Goal: Information Seeking & Learning: Learn about a topic

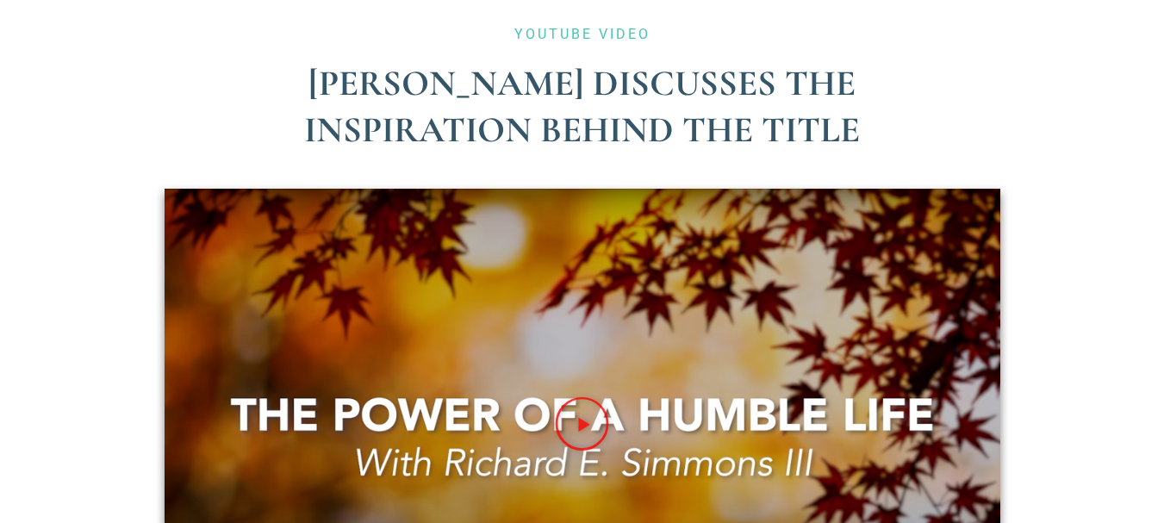
scroll to position [4253, 0]
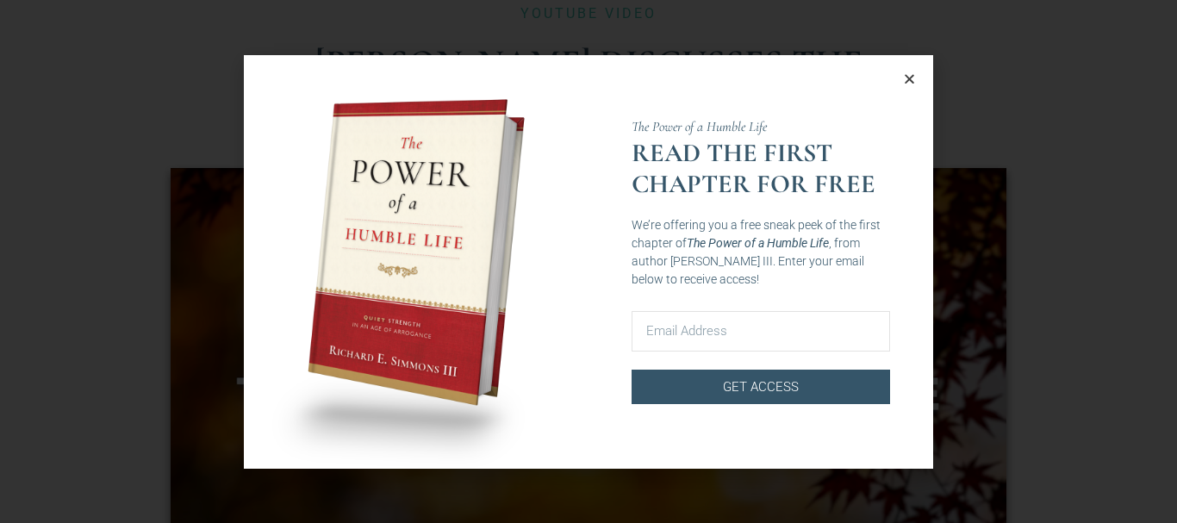
click at [906, 77] on icon "Close" at bounding box center [909, 78] width 13 height 13
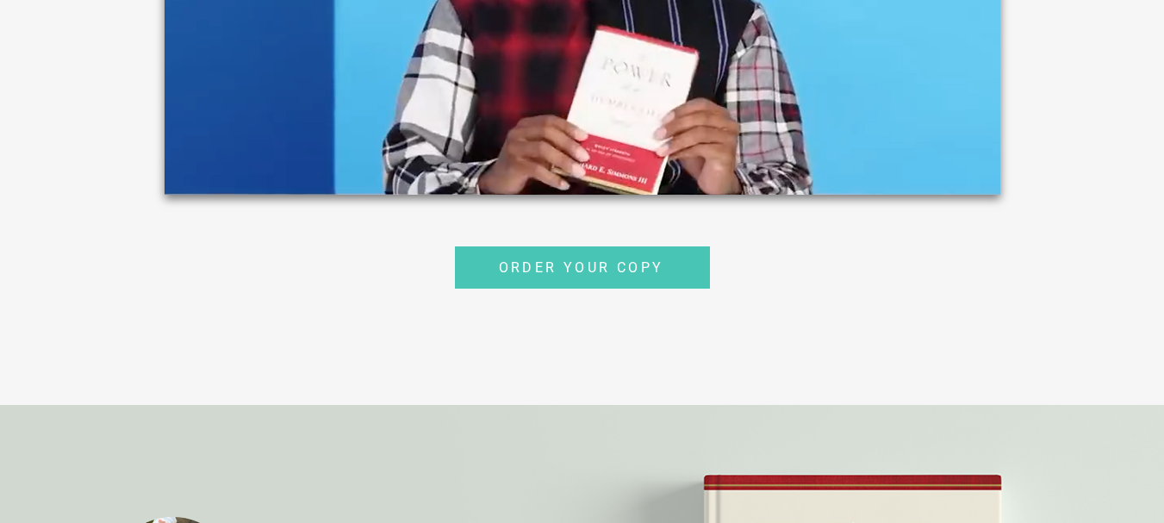
scroll to position [2312, 0]
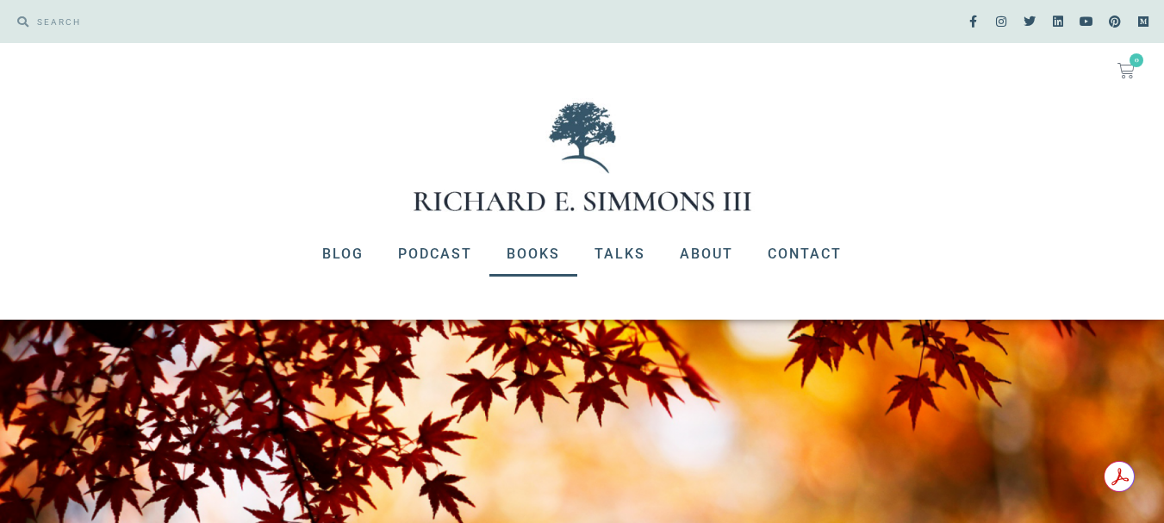
click at [546, 255] on link "Books" at bounding box center [534, 254] width 88 height 45
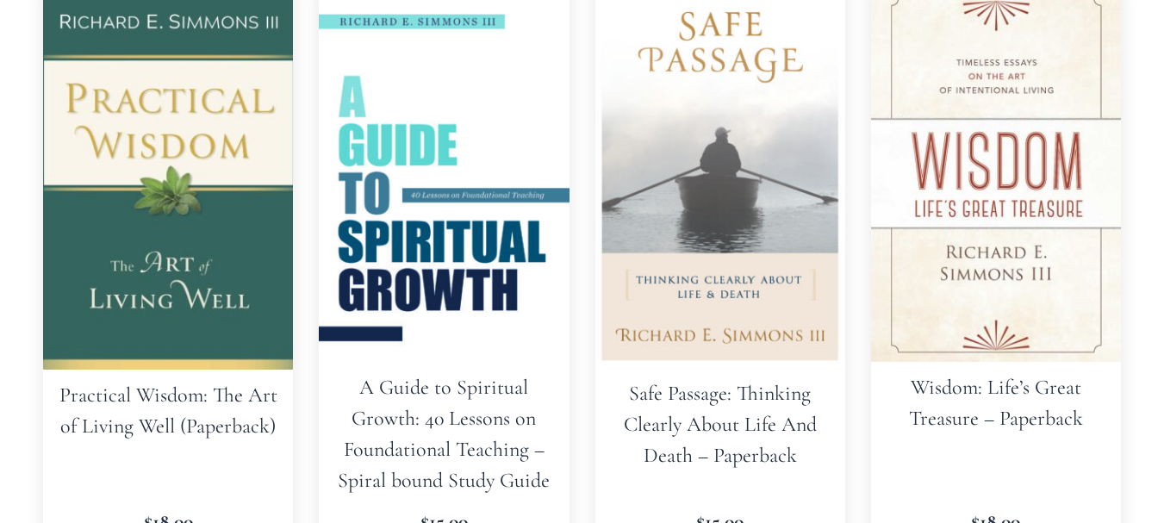
scroll to position [483, 0]
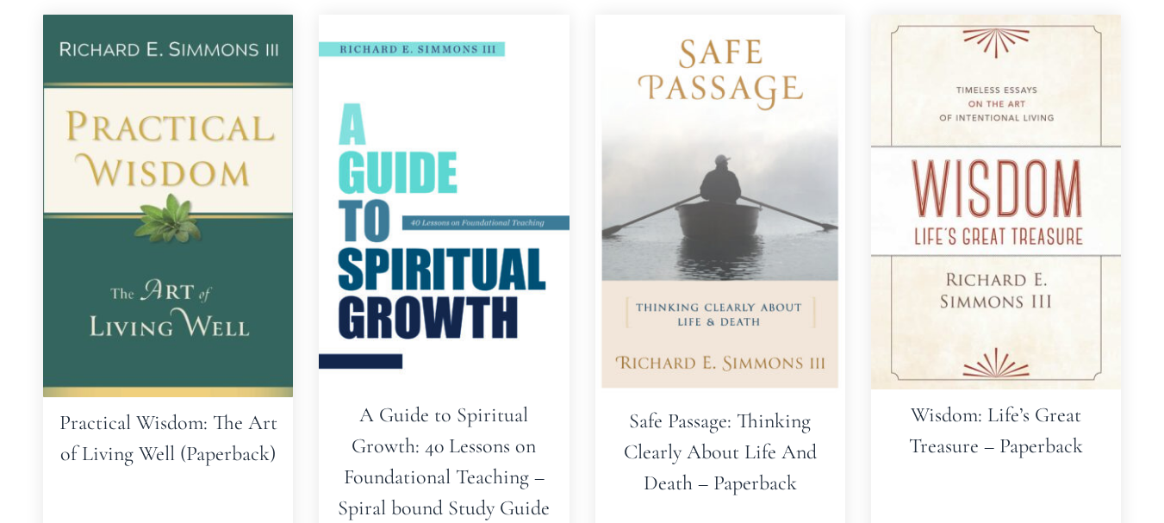
click at [221, 270] on img at bounding box center [168, 206] width 250 height 383
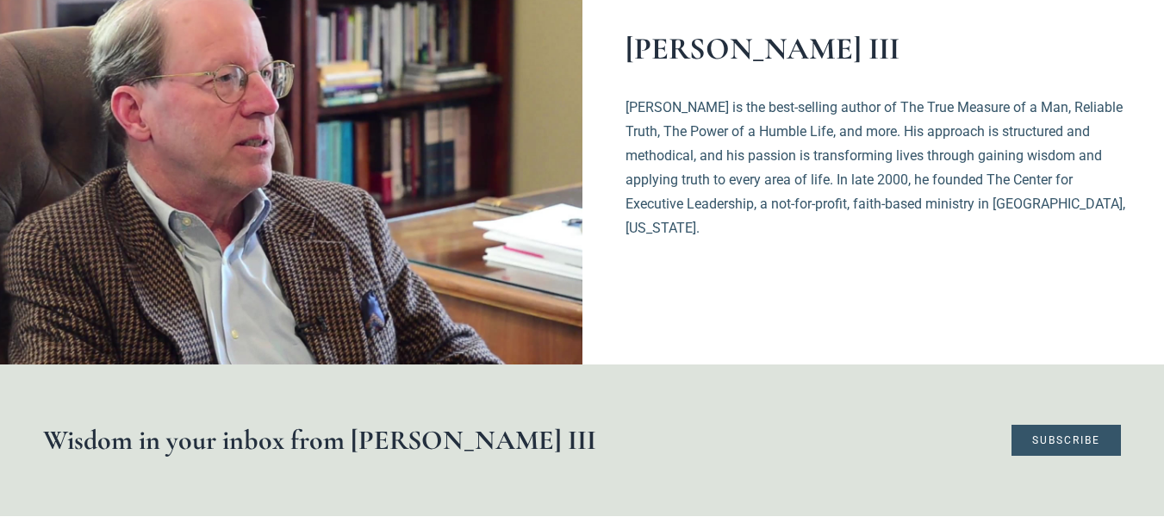
scroll to position [1140, 0]
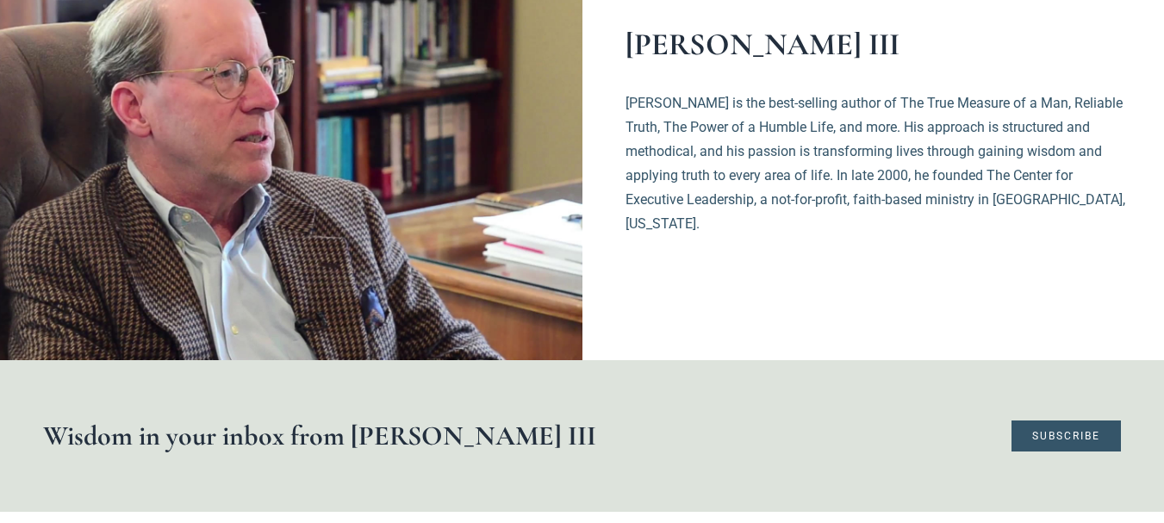
drag, startPoint x: 1176, startPoint y: 285, endPoint x: 793, endPoint y: 264, distance: 384.1
click at [793, 264] on section "Richard E. Simmons III Richard is the best-selling author of The True Measure o…" at bounding box center [857, 143] width 548 height 434
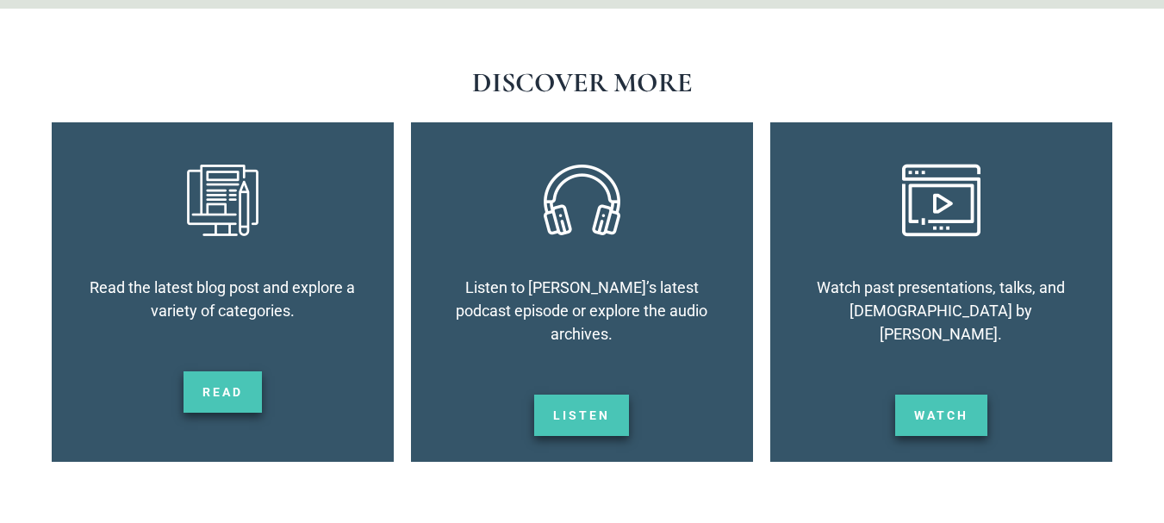
scroll to position [1630, 0]
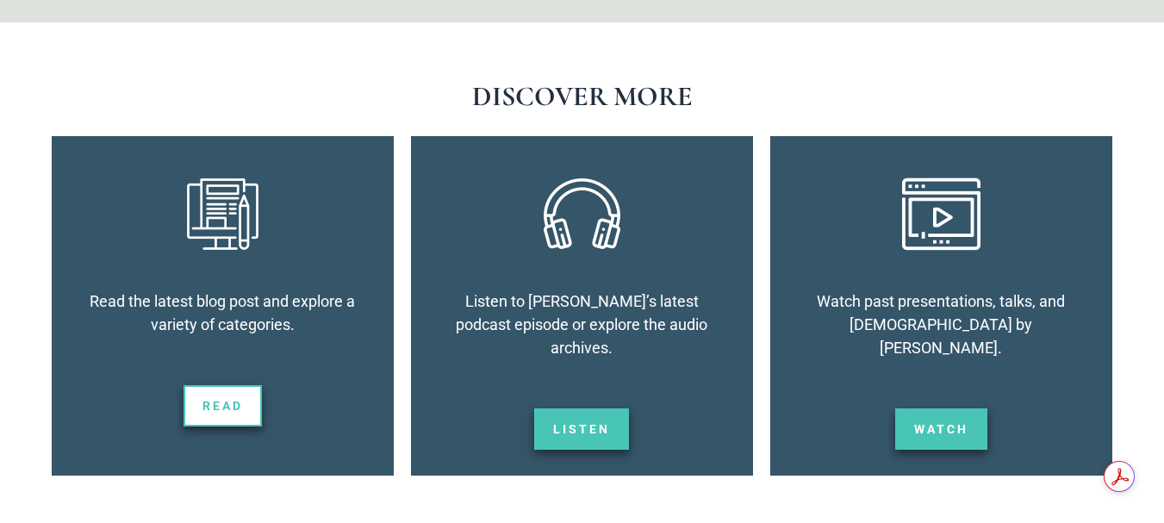
click at [220, 392] on link "Read" at bounding box center [223, 405] width 78 height 41
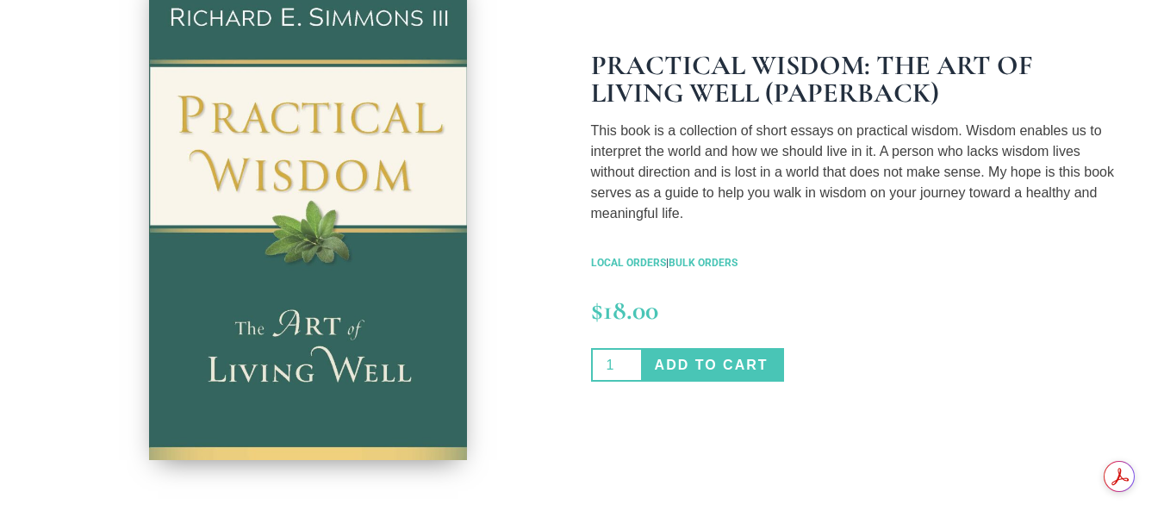
scroll to position [398, 0]
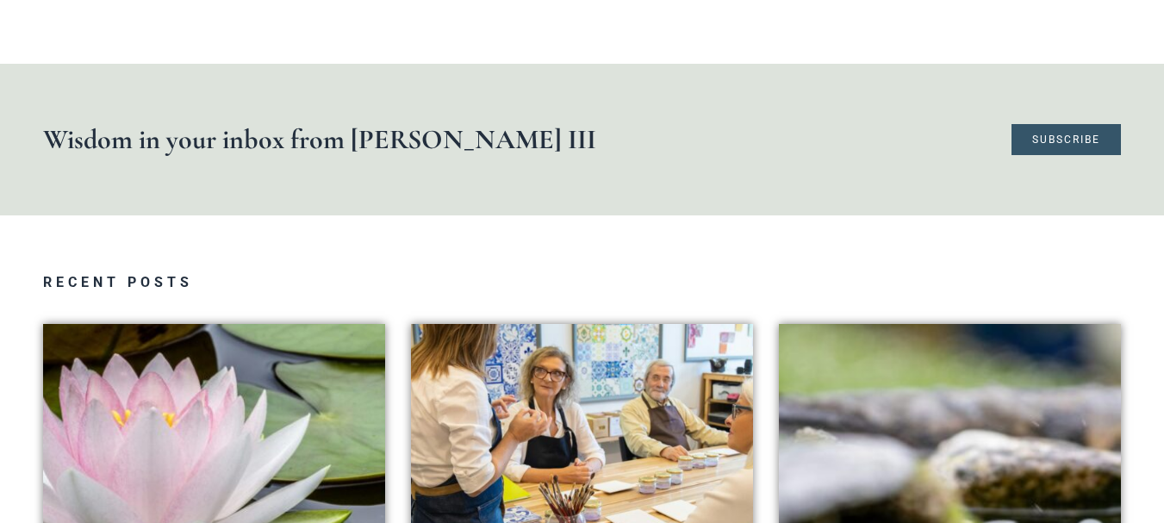
scroll to position [1800, 0]
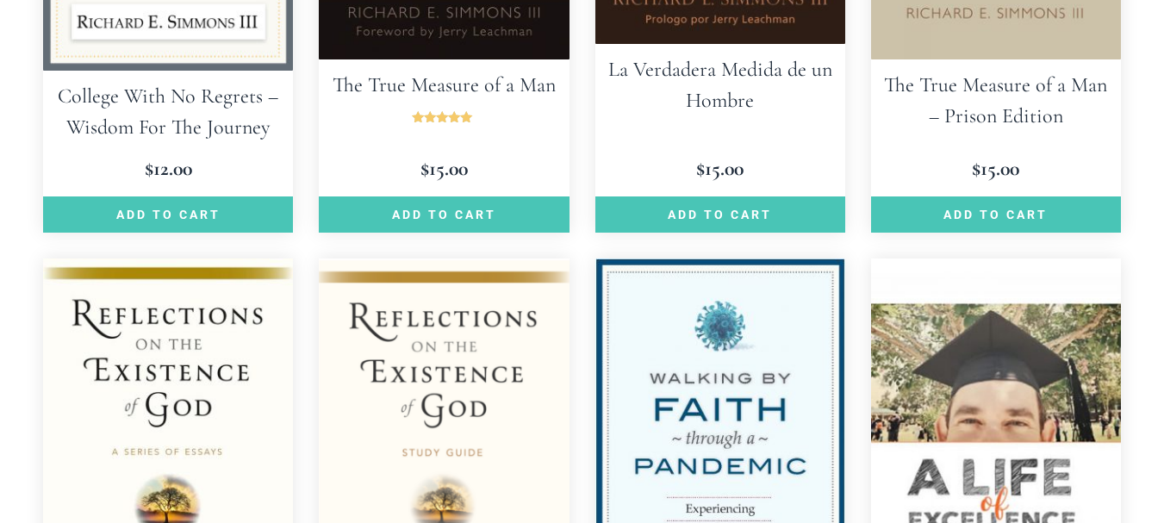
scroll to position [1430, 0]
